Goal: Complete application form

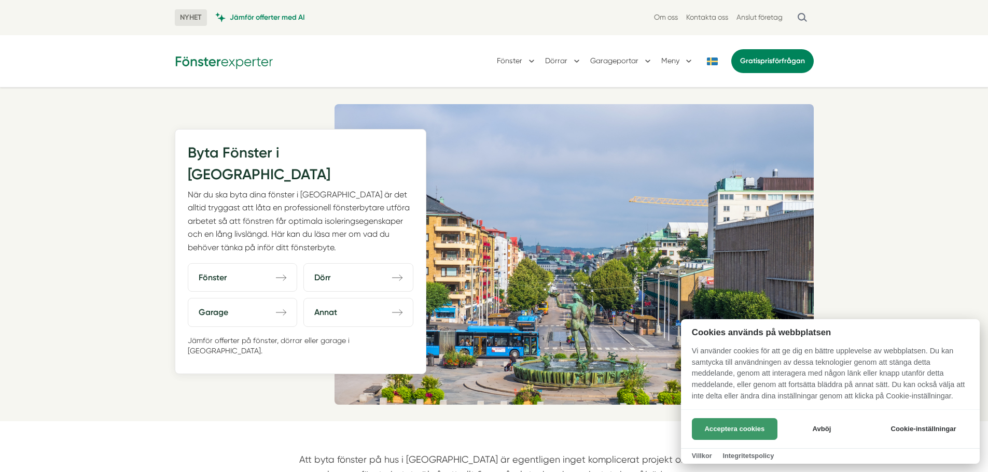
click at [745, 429] on button "Acceptera cookies" at bounding box center [735, 429] width 86 height 22
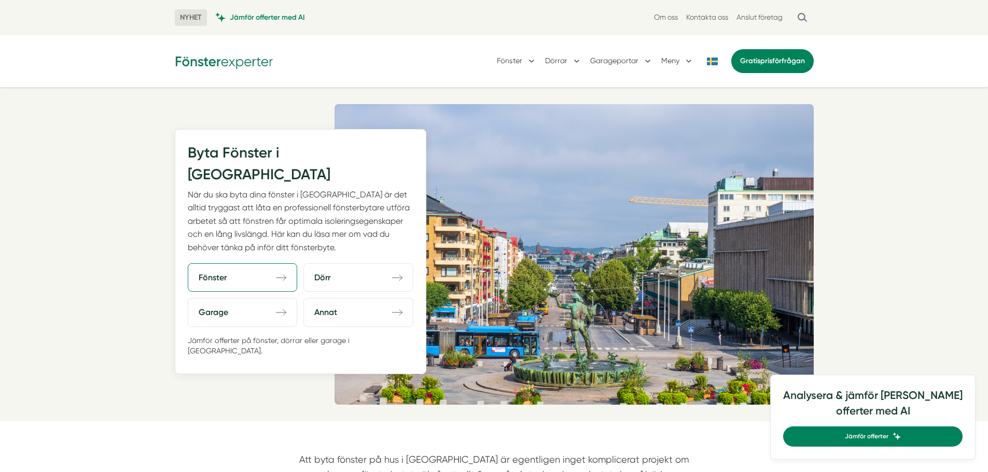
click at [252, 263] on link "Fönster direction-right" at bounding box center [243, 277] width 110 height 29
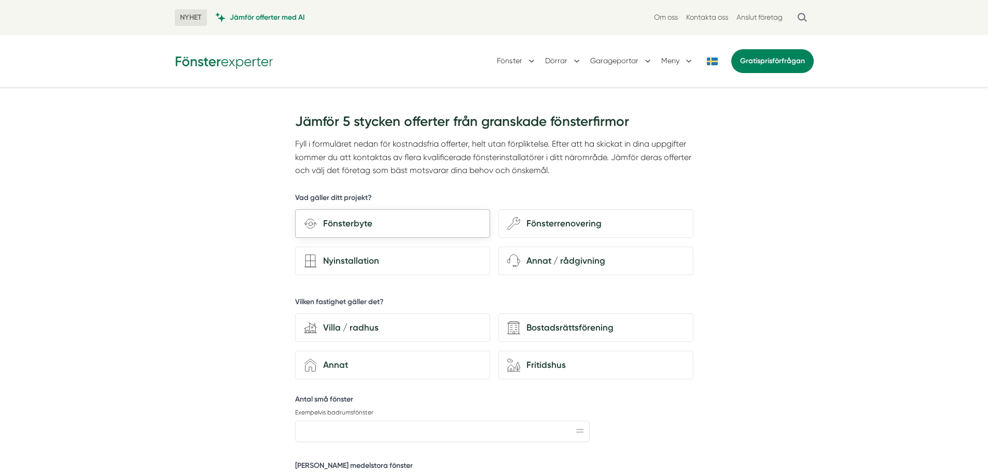
click at [383, 220] on div "Fönsterbyte" at bounding box center [399, 224] width 164 height 14
click at [0, 0] on input "Fönsterbyte" at bounding box center [0, 0] width 0 height 0
click at [404, 336] on div "house-modern Villa / radhus" at bounding box center [392, 328] width 195 height 29
click at [0, 0] on input "house-modern Villa / radhus" at bounding box center [0, 0] width 0 height 0
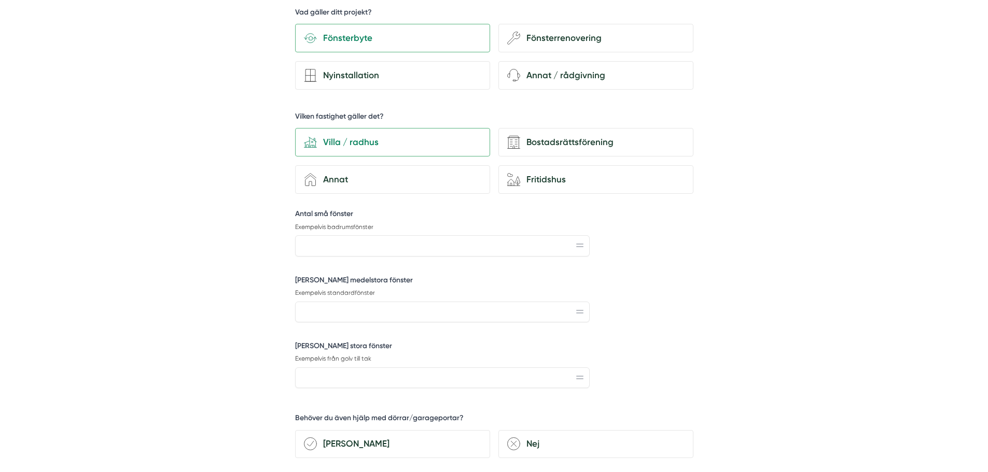
scroll to position [192, 0]
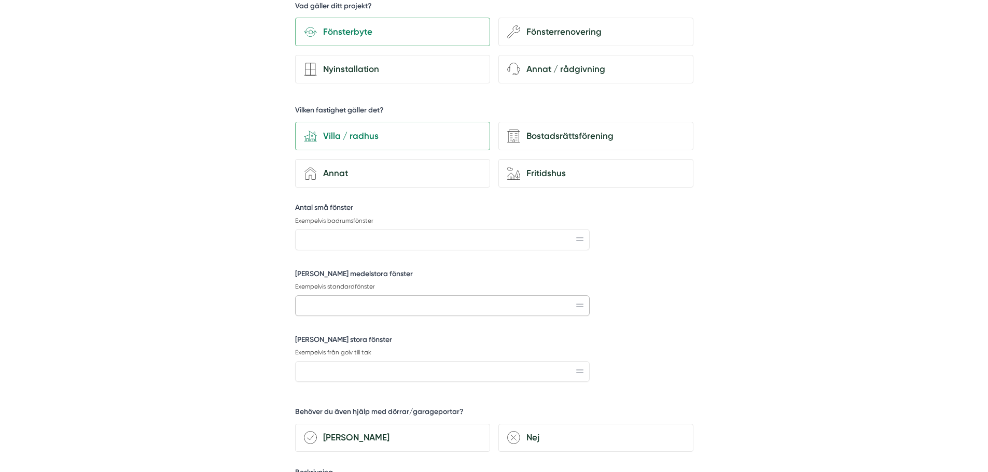
click at [360, 306] on input "Antal medelstora fönster" at bounding box center [442, 306] width 294 height 21
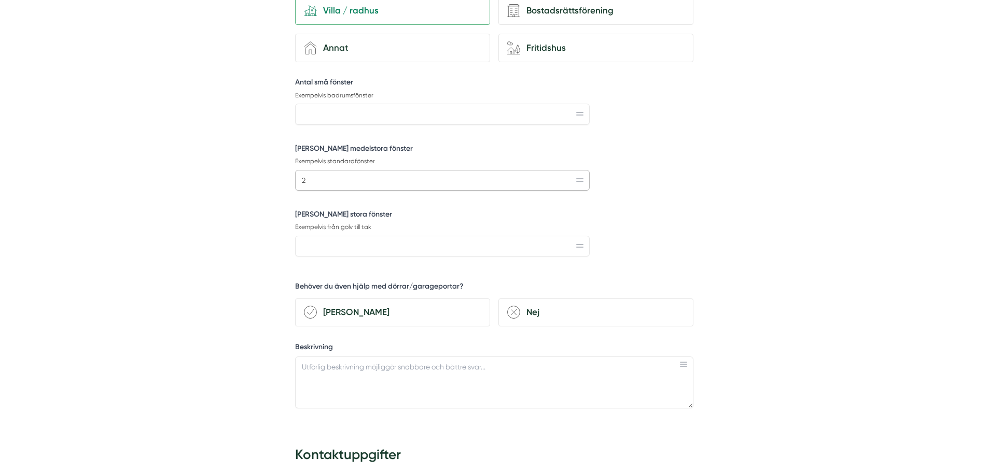
scroll to position [369, 0]
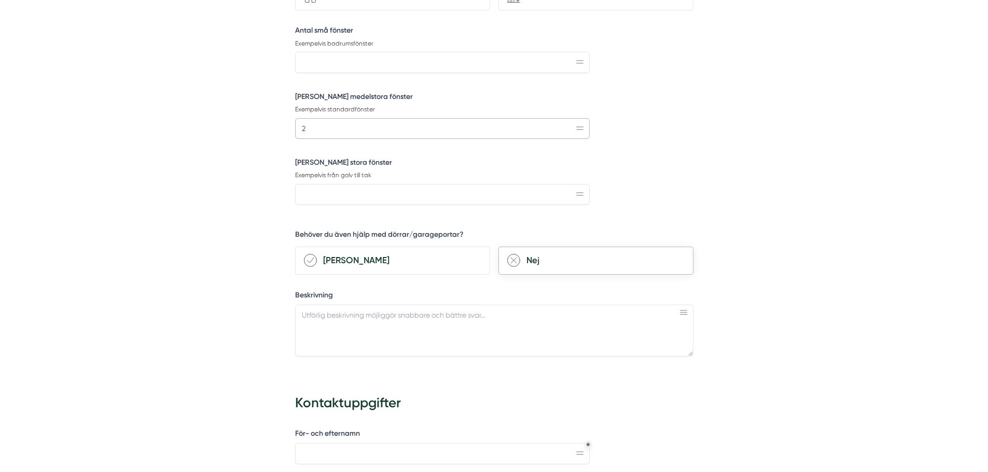
type input "2"
click at [553, 259] on div "Nej" at bounding box center [602, 261] width 164 height 14
click at [0, 0] on input "remove-circle Nej" at bounding box center [0, 0] width 0 height 0
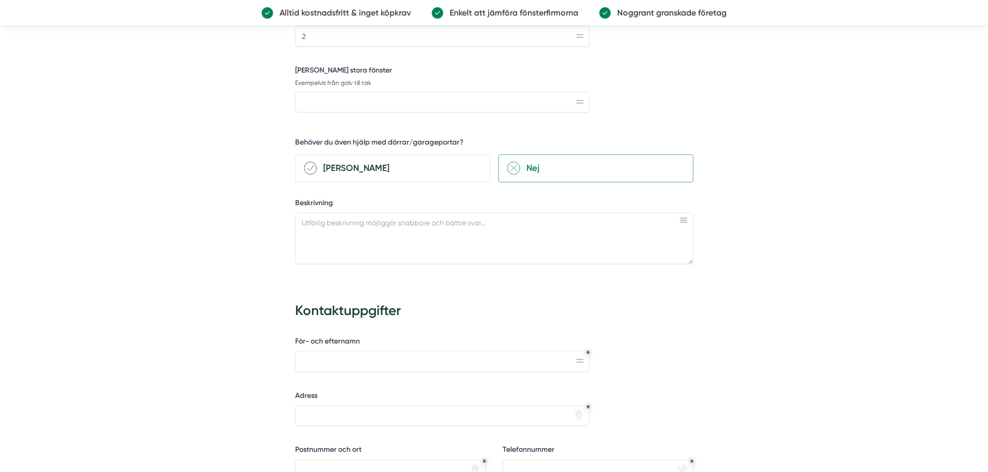
scroll to position [536, 0]
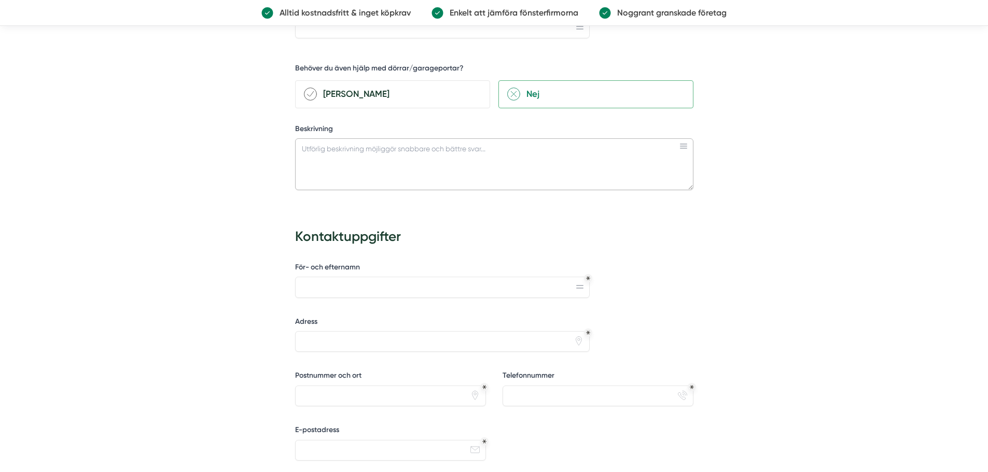
click at [413, 161] on textarea "Beskrivning" at bounding box center [494, 164] width 398 height 52
type textarea "H"
type textarea "e"
type textarea "Hej! Önskar byta två stycken fönster med cirka mått 140 bredd 120 höjd."
click at [352, 277] on input "För- och efternamn" at bounding box center [442, 287] width 294 height 21
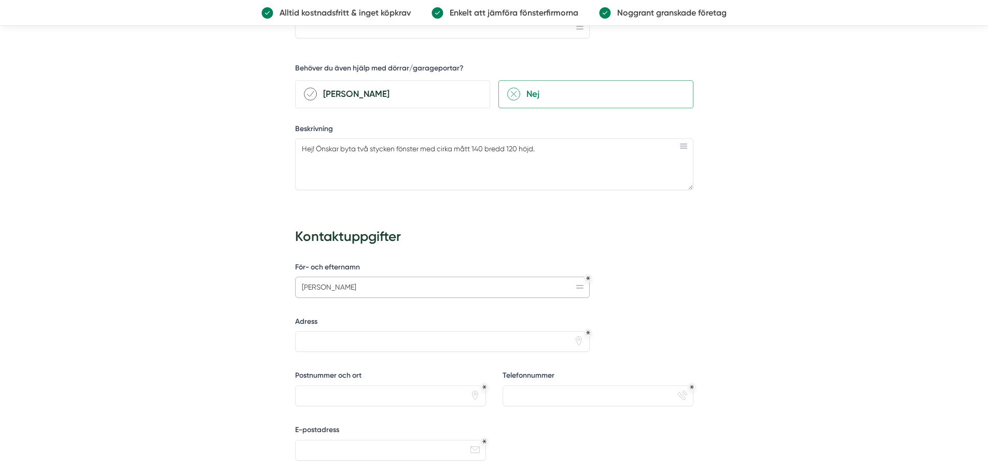
type input "Niklas Gustafsson"
type input "Växelmyntsgatan 21F"
type input "41483"
type input "0703850297"
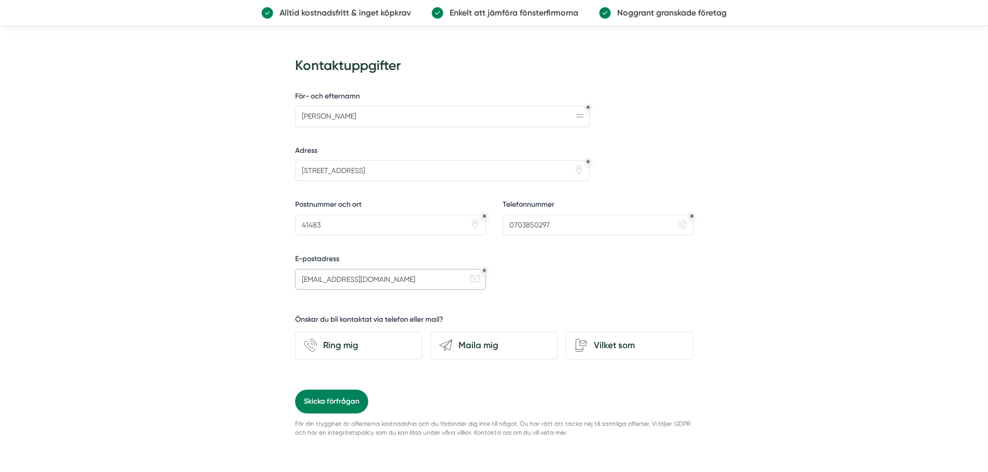
scroll to position [707, 0]
type input "niklas.erik.gustafson@gmail.com"
click at [499, 345] on div "Maila mig" at bounding box center [500, 345] width 96 height 14
click at [0, 0] on input "send-email Maila mig" at bounding box center [0, 0] width 0 height 0
click at [318, 397] on button "Skicka förfrågan" at bounding box center [331, 401] width 73 height 24
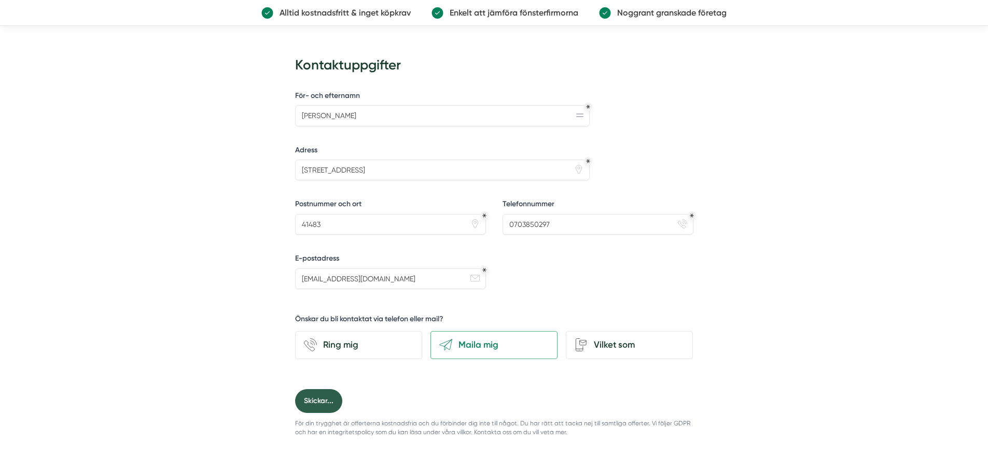
scroll to position [0, 0]
